Goal: Task Accomplishment & Management: Use online tool/utility

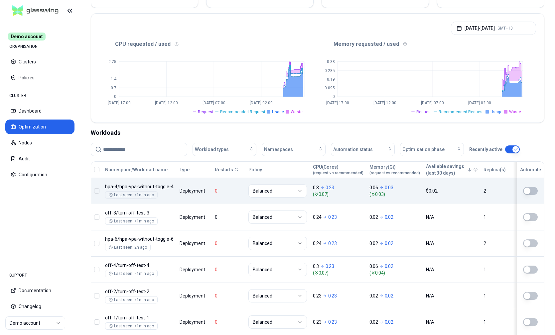
scroll to position [186, 0]
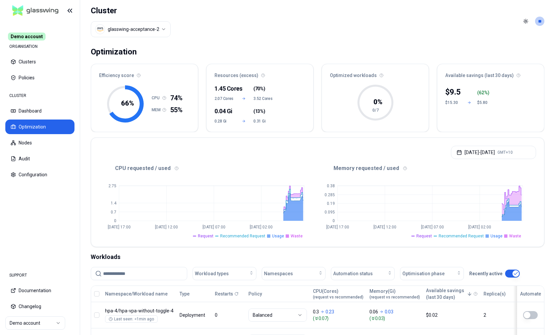
scroll to position [107, 0]
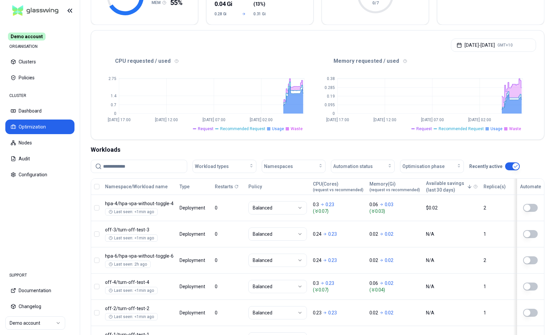
click at [145, 167] on input at bounding box center [143, 166] width 80 height 13
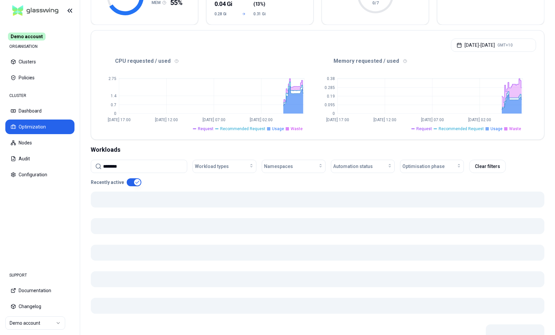
type input "********"
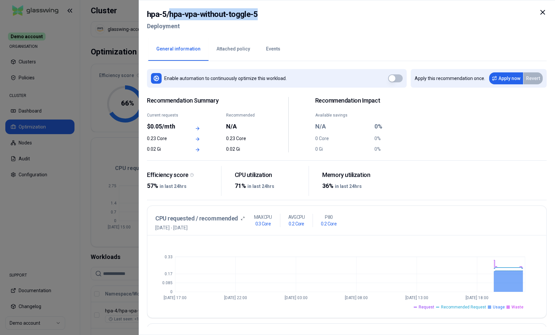
drag, startPoint x: 171, startPoint y: 15, endPoint x: 261, endPoint y: 15, distance: 89.7
click at [261, 15] on div "hpa-5 / hpa-vpa-without-toggle-5 Deployment" at bounding box center [346, 22] width 399 height 28
copy h2 "hpa-vpa-without-toggle-5"
click at [504, 76] on button "Apply now" at bounding box center [506, 78] width 34 height 12
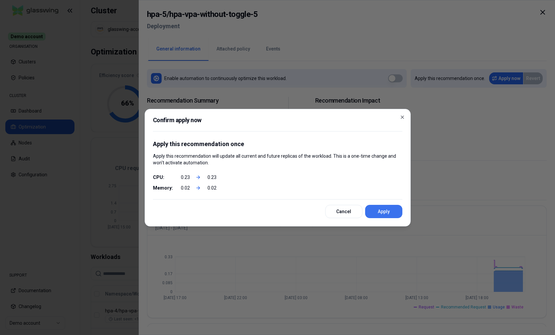
click at [386, 209] on button "Apply" at bounding box center [383, 211] width 37 height 13
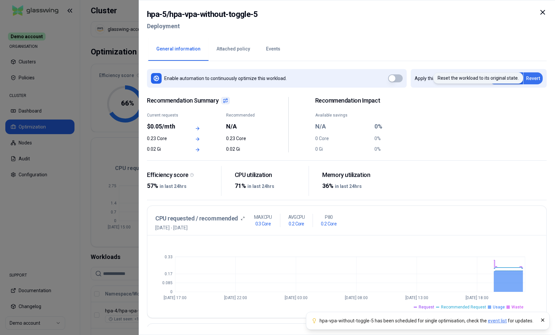
click at [535, 76] on button "Revert" at bounding box center [532, 78] width 19 height 12
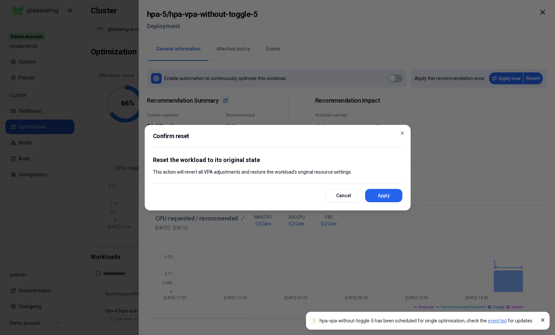
click at [397, 195] on button "Apply" at bounding box center [383, 195] width 37 height 13
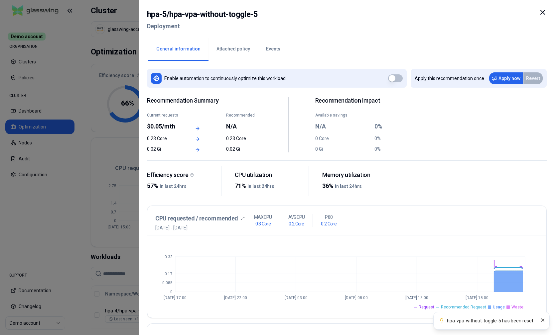
click at [398, 79] on button "button" at bounding box center [395, 78] width 15 height 8
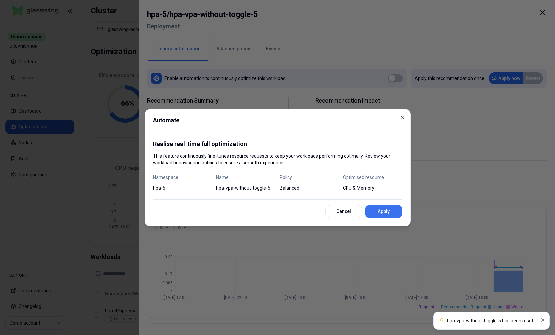
click at [386, 212] on button "Apply" at bounding box center [383, 211] width 37 height 13
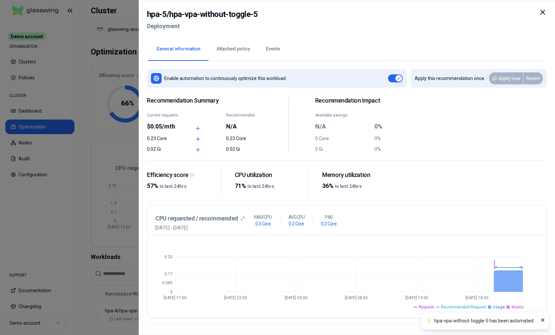
click at [544, 12] on icon at bounding box center [542, 12] width 8 height 8
